Goal: Transaction & Acquisition: Purchase product/service

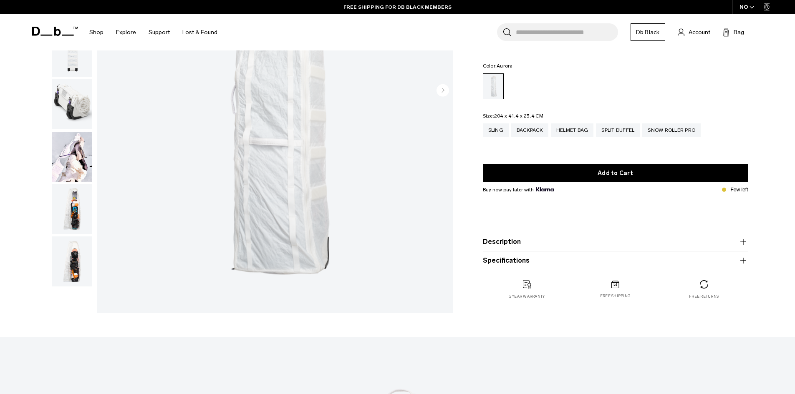
scroll to position [181, 0]
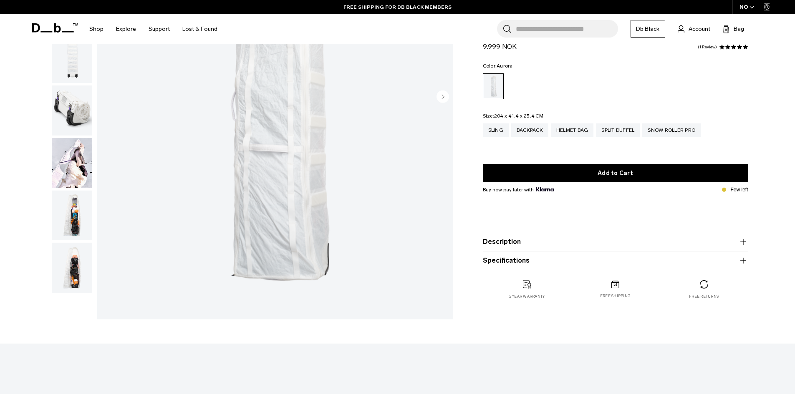
click at [73, 168] on img "button" at bounding box center [72, 163] width 40 height 50
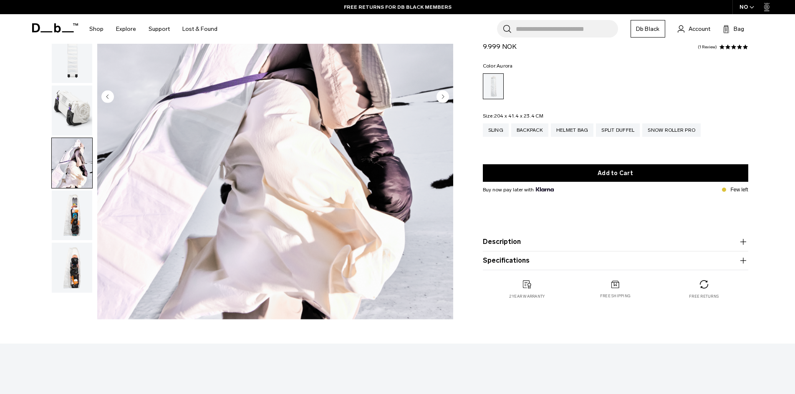
click at [83, 229] on img "button" at bounding box center [72, 216] width 40 height 50
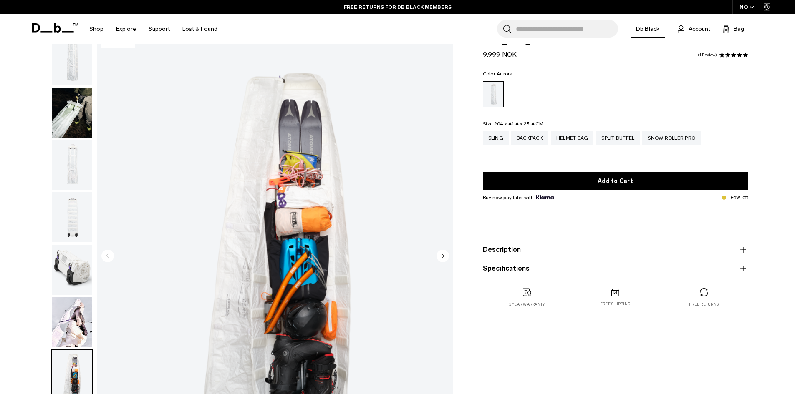
scroll to position [0, 0]
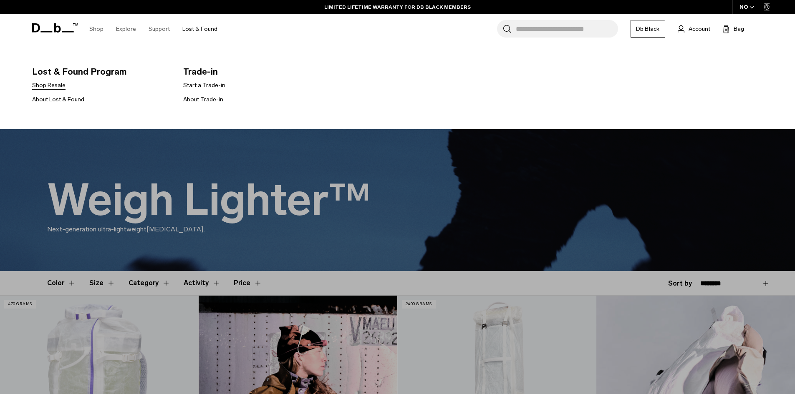
click at [48, 87] on link "Shop Resale" at bounding box center [48, 85] width 33 height 9
